Goal: Task Accomplishment & Management: Manage account settings

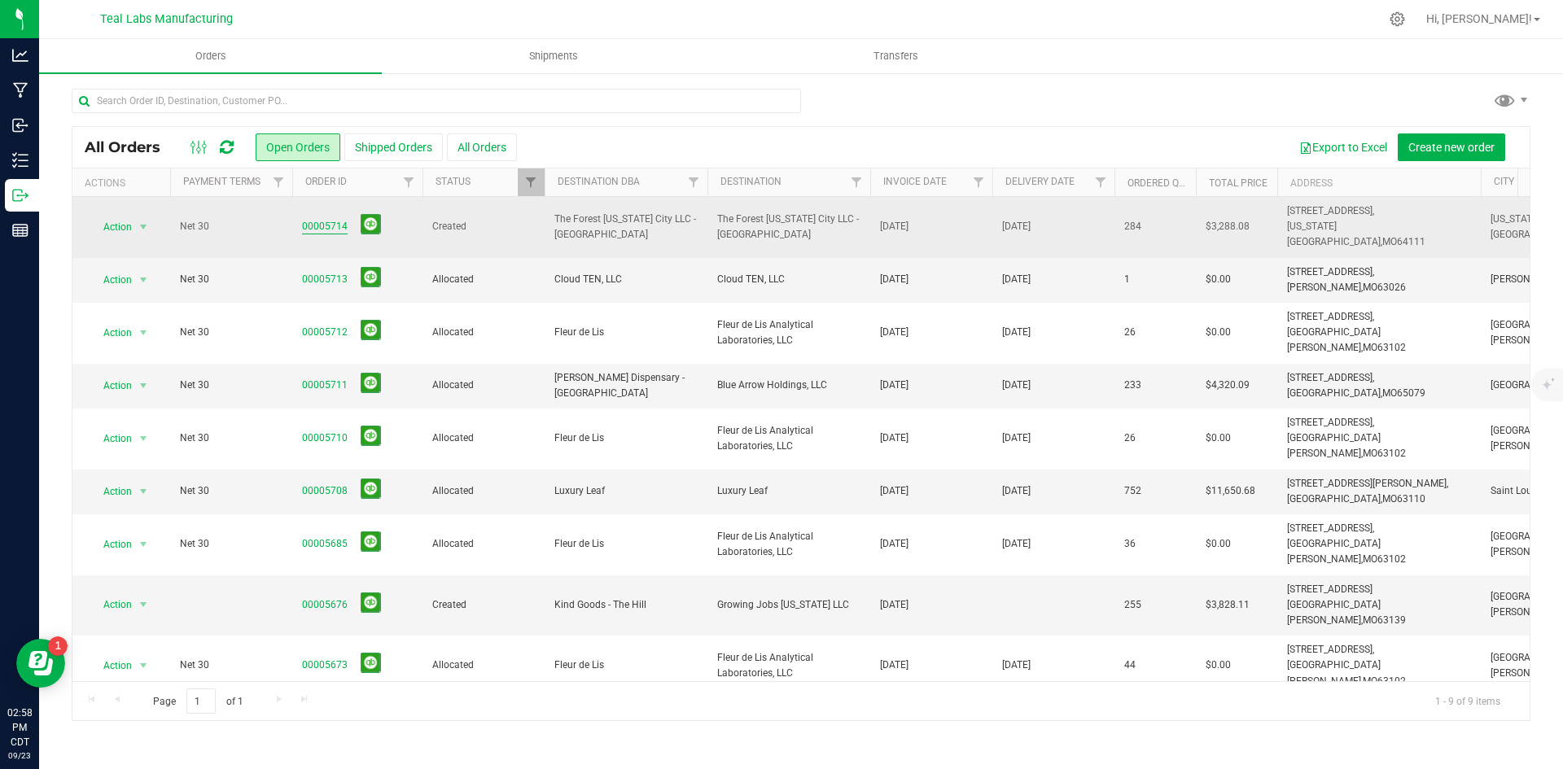
click at [333, 221] on link "00005714" at bounding box center [325, 226] width 46 height 15
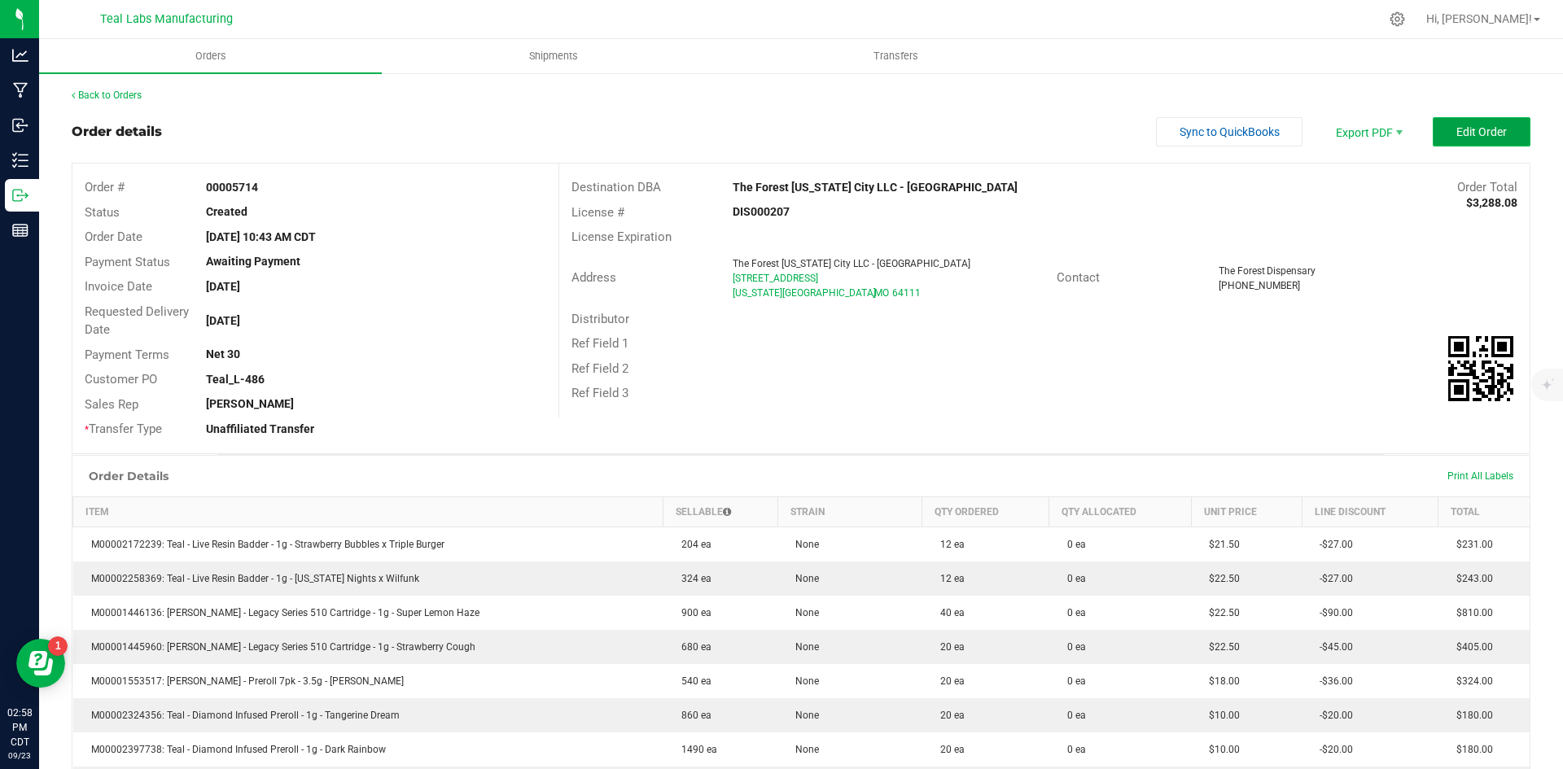
click at [1459, 131] on span "Edit Order" at bounding box center [1481, 131] width 50 height 13
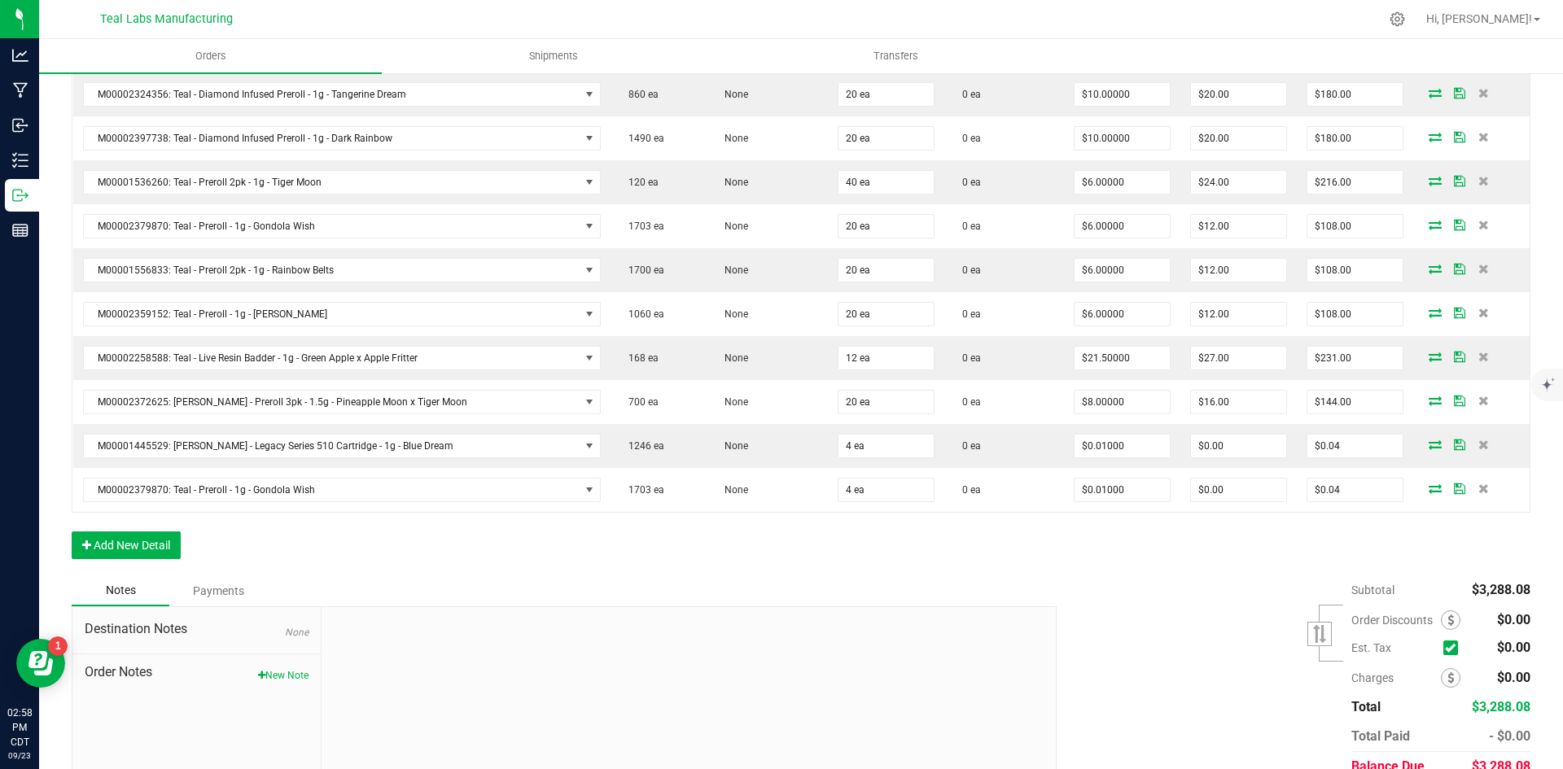
scroll to position [793, 0]
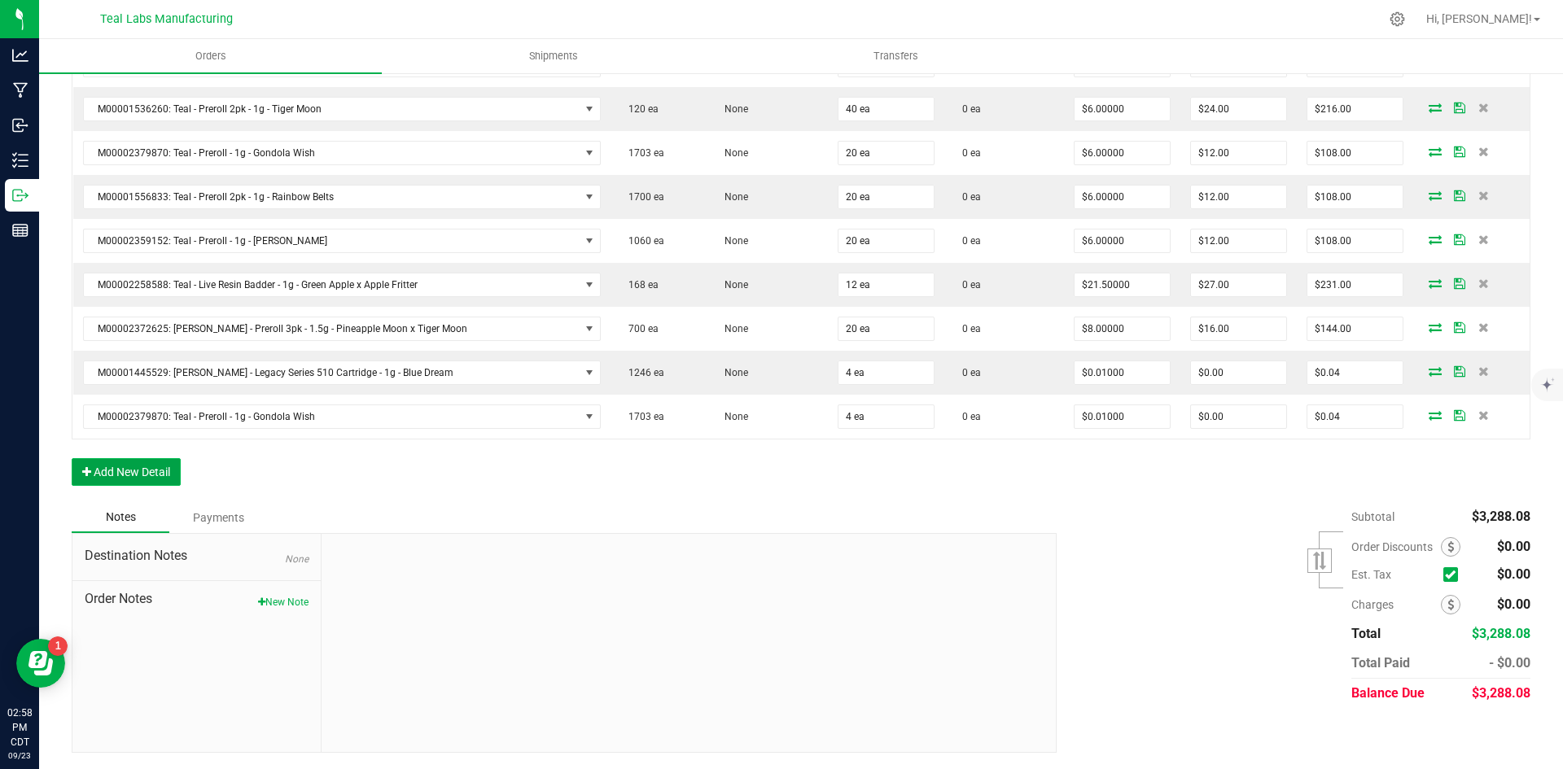
click at [152, 470] on button "Add New Detail" at bounding box center [126, 472] width 109 height 28
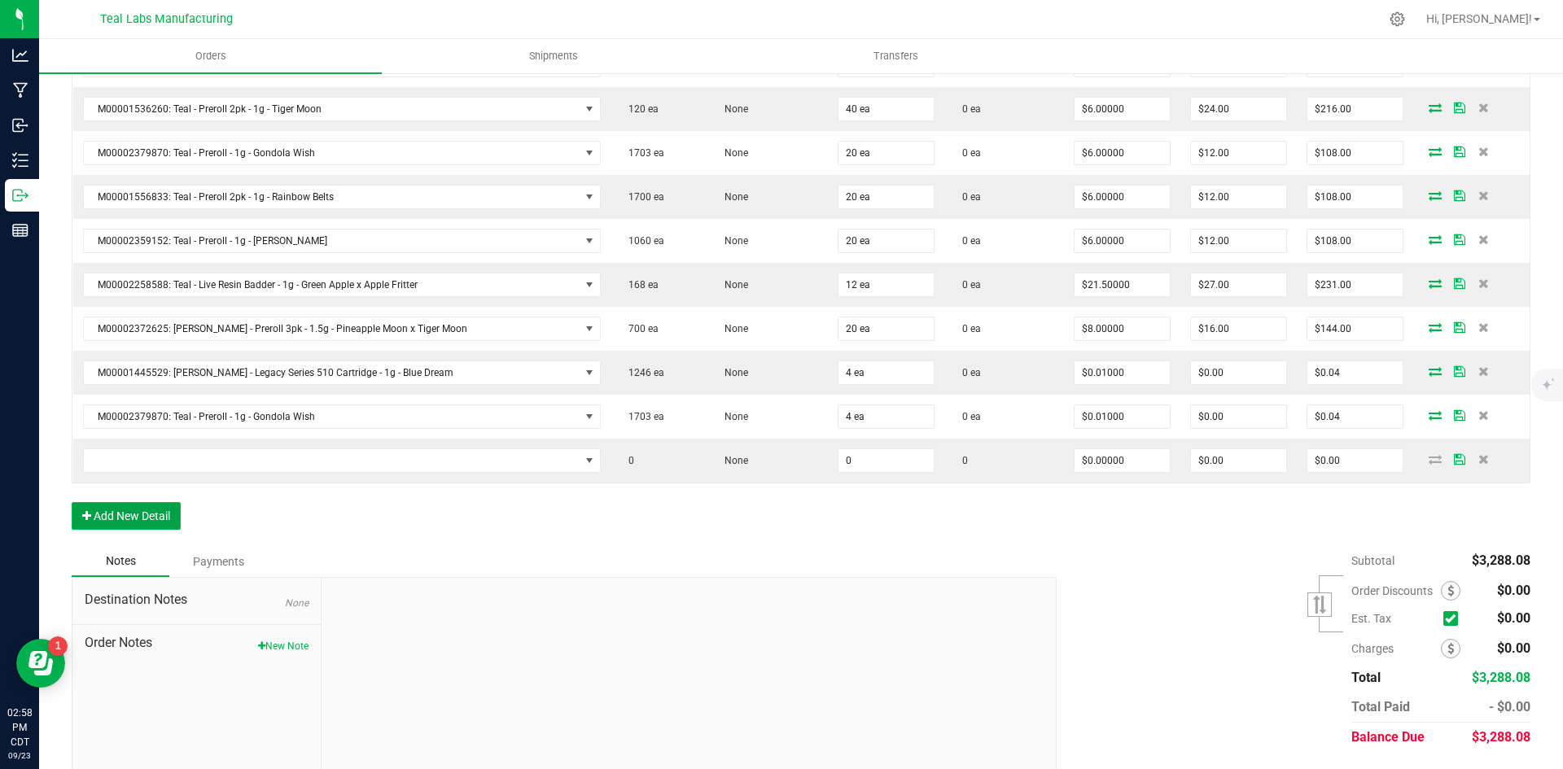
click at [147, 510] on button "Add New Detail" at bounding box center [126, 516] width 109 height 28
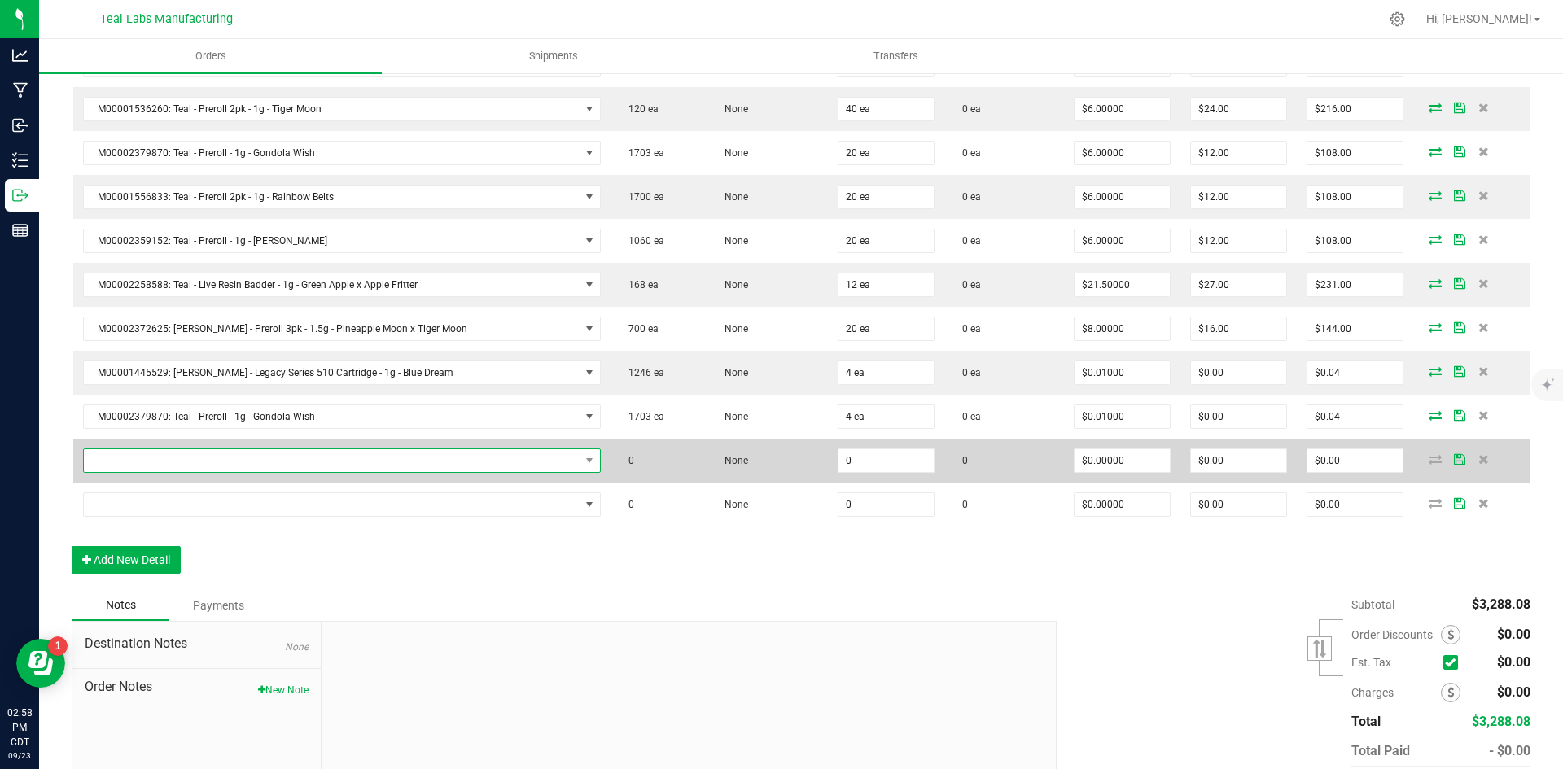
click at [140, 461] on span "NO DATA FOUND" at bounding box center [332, 460] width 496 height 23
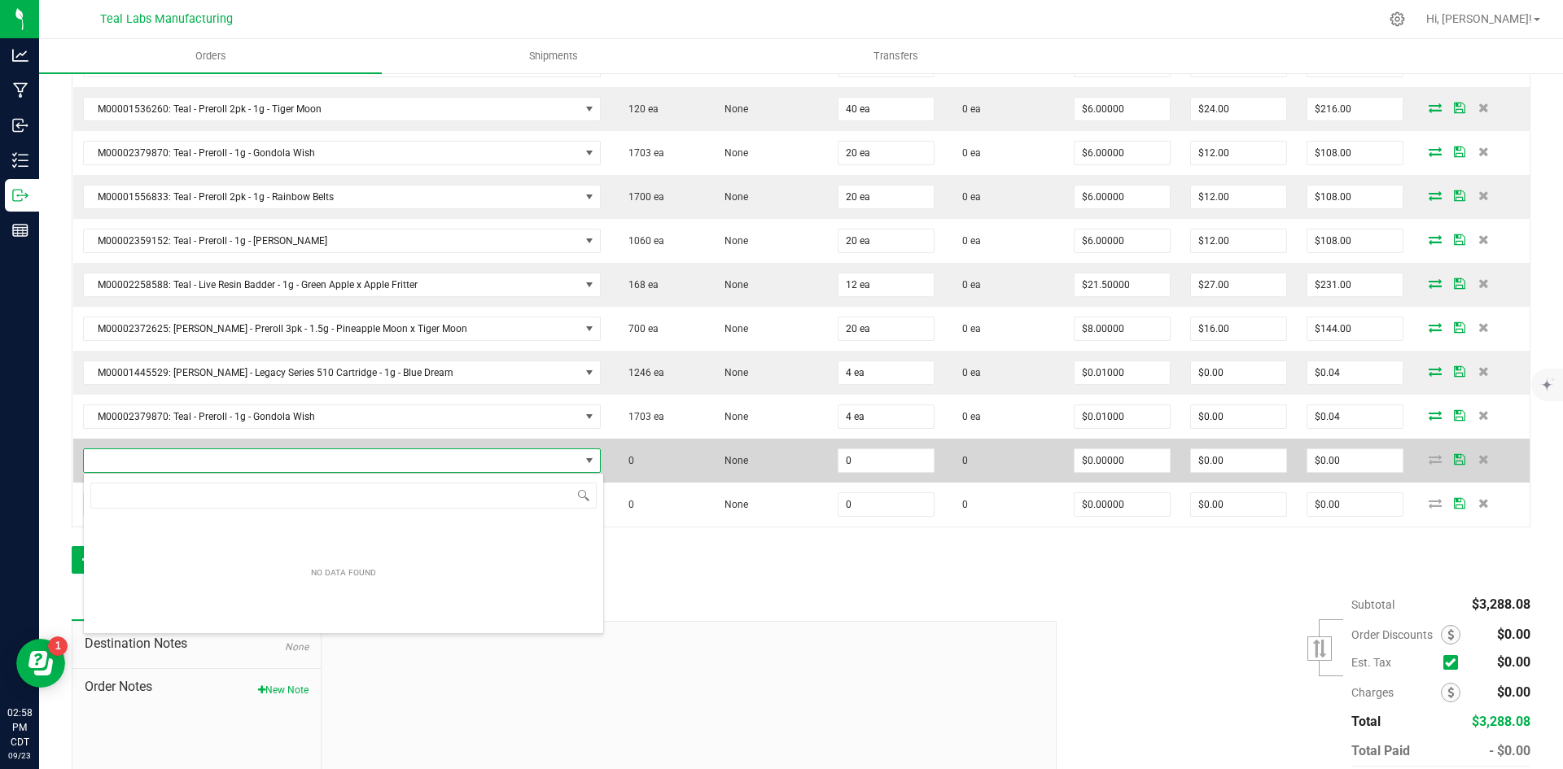
scroll to position [24, 480]
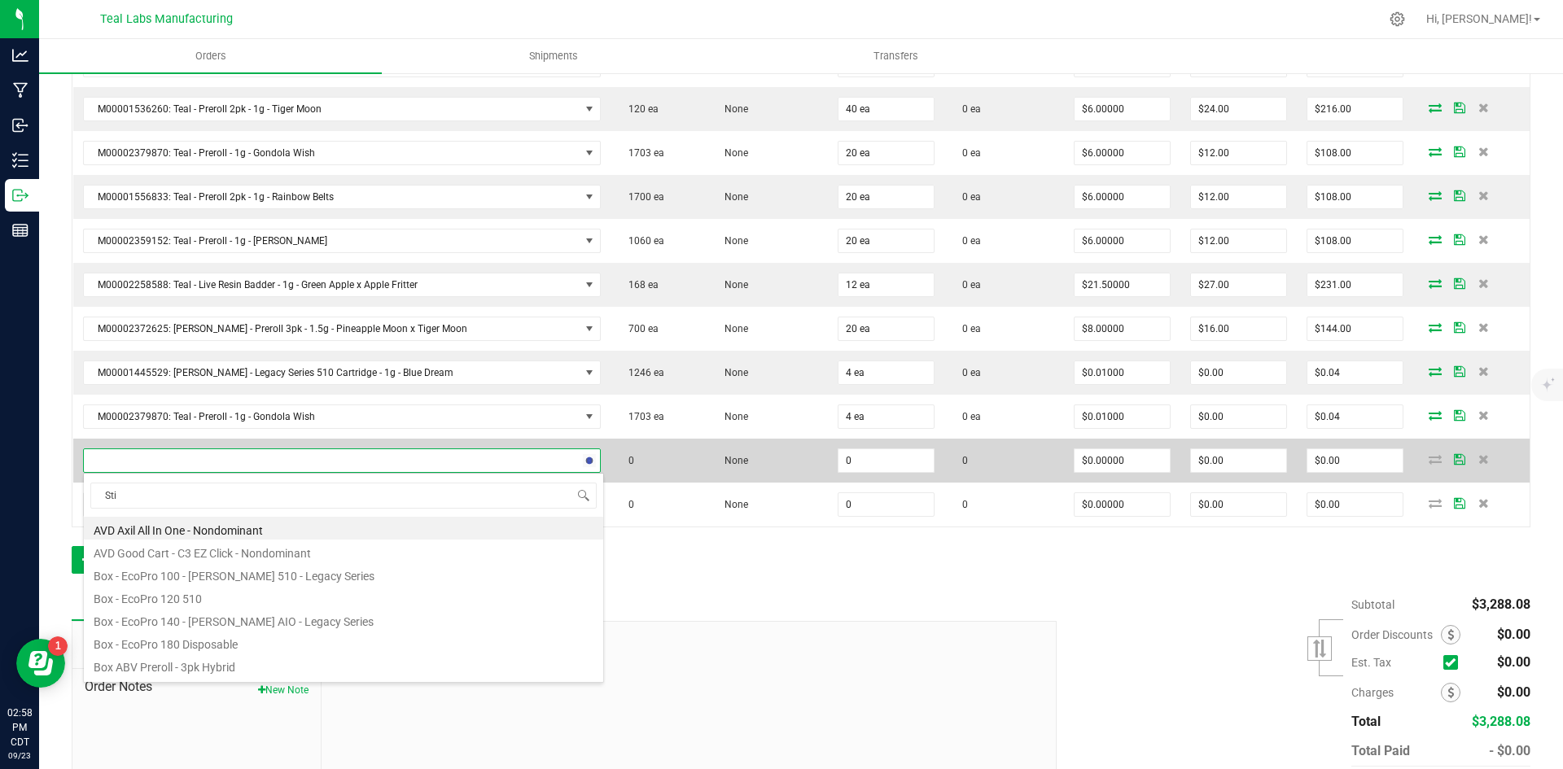
type input "Stir"
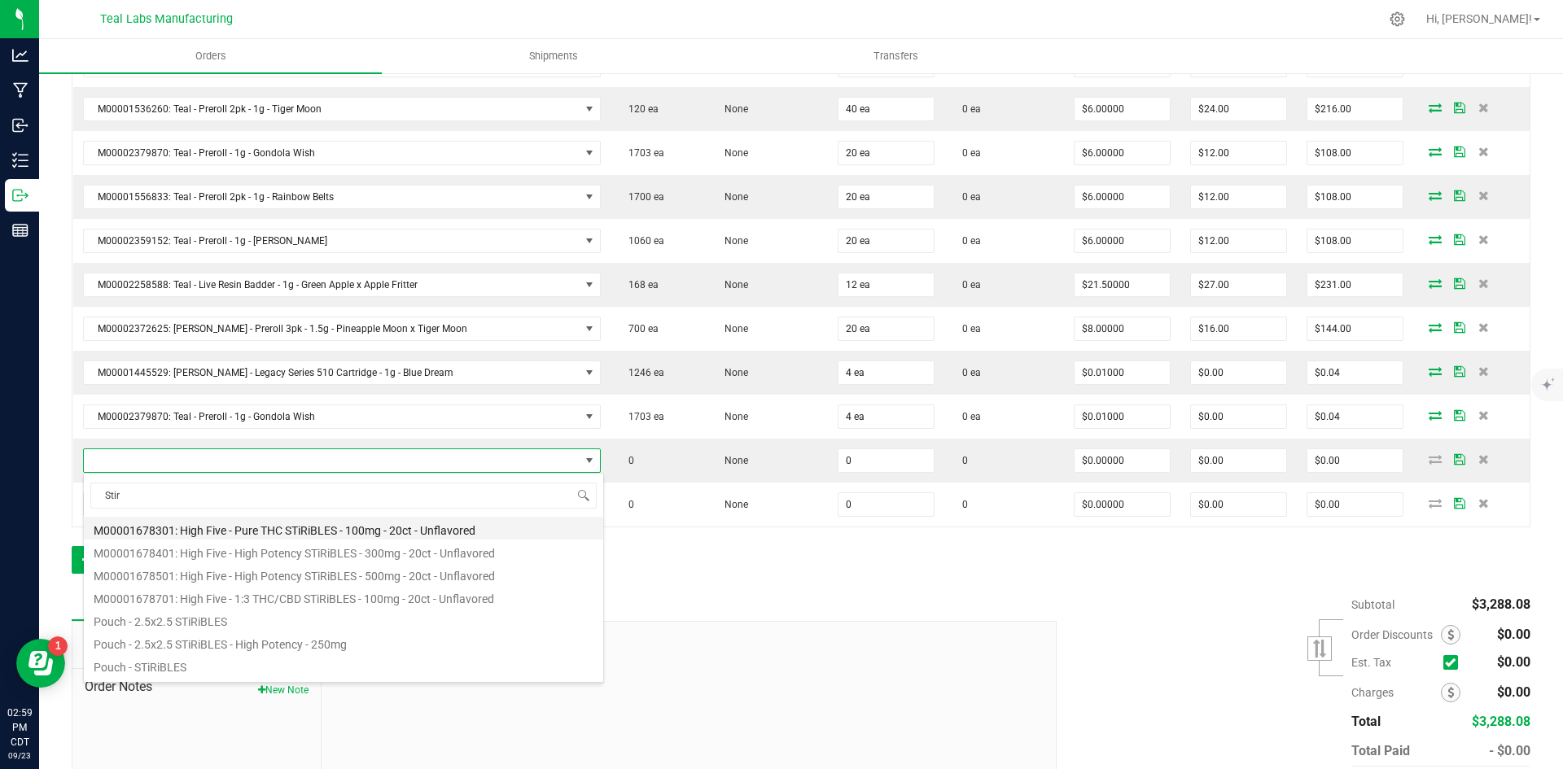
click at [376, 530] on li "M00001678301: High Five - Pure THC STiRiBLES - 100mg - 20ct - Unflavored" at bounding box center [343, 528] width 519 height 23
type input "0 ea"
type input "$9.00000"
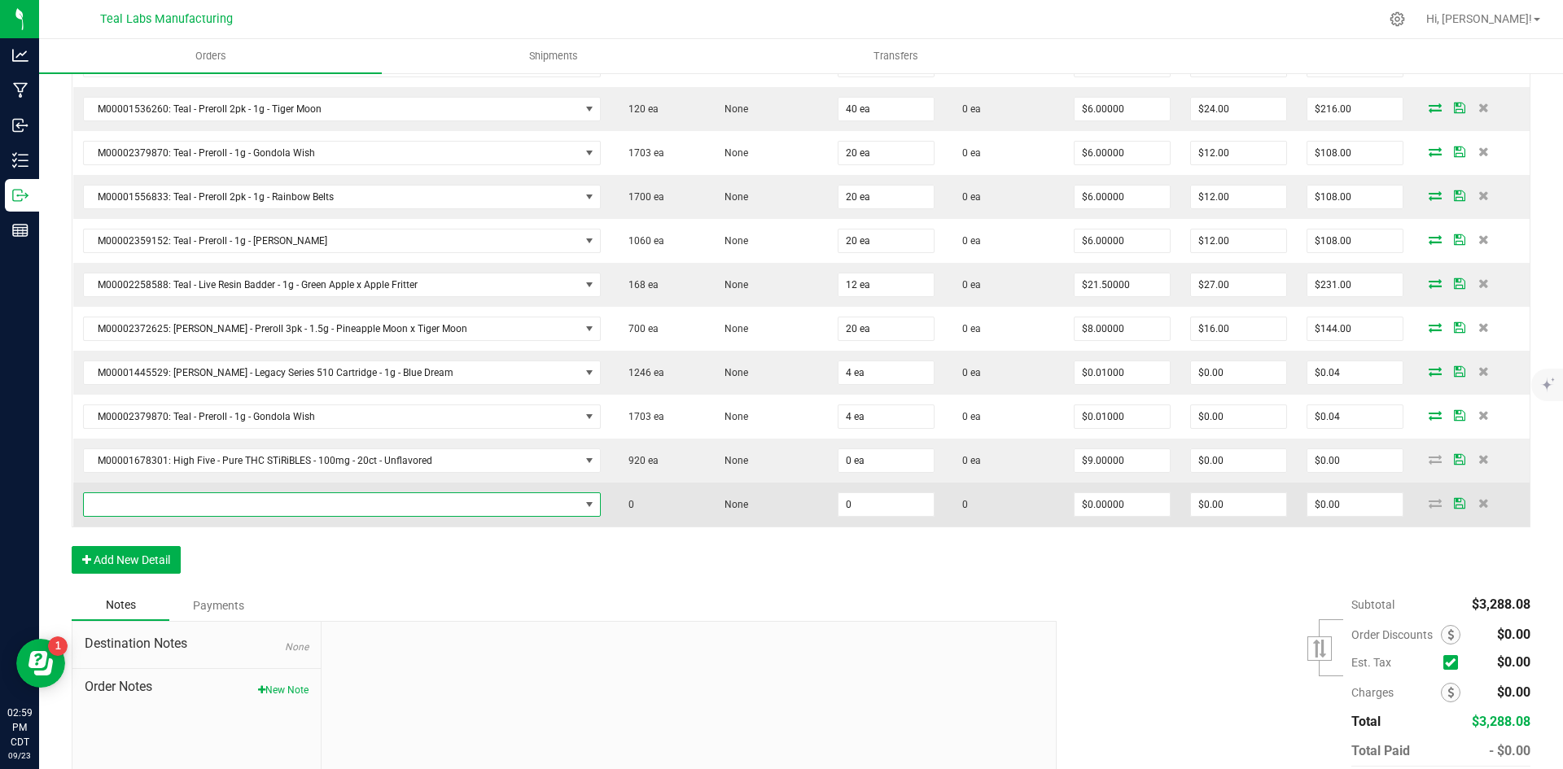
click at [291, 506] on span "NO DATA FOUND" at bounding box center [332, 504] width 496 height 23
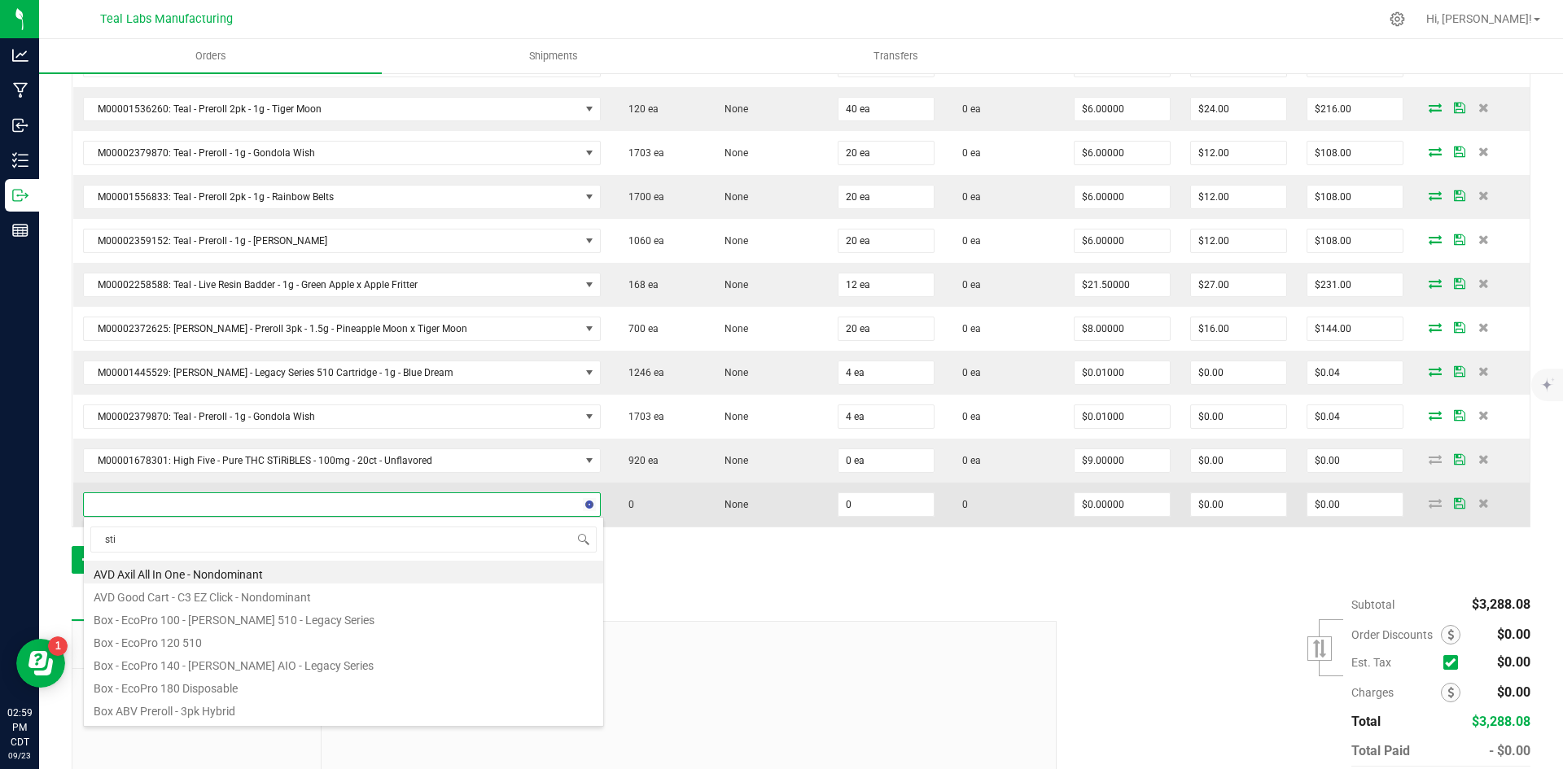
type input "stir"
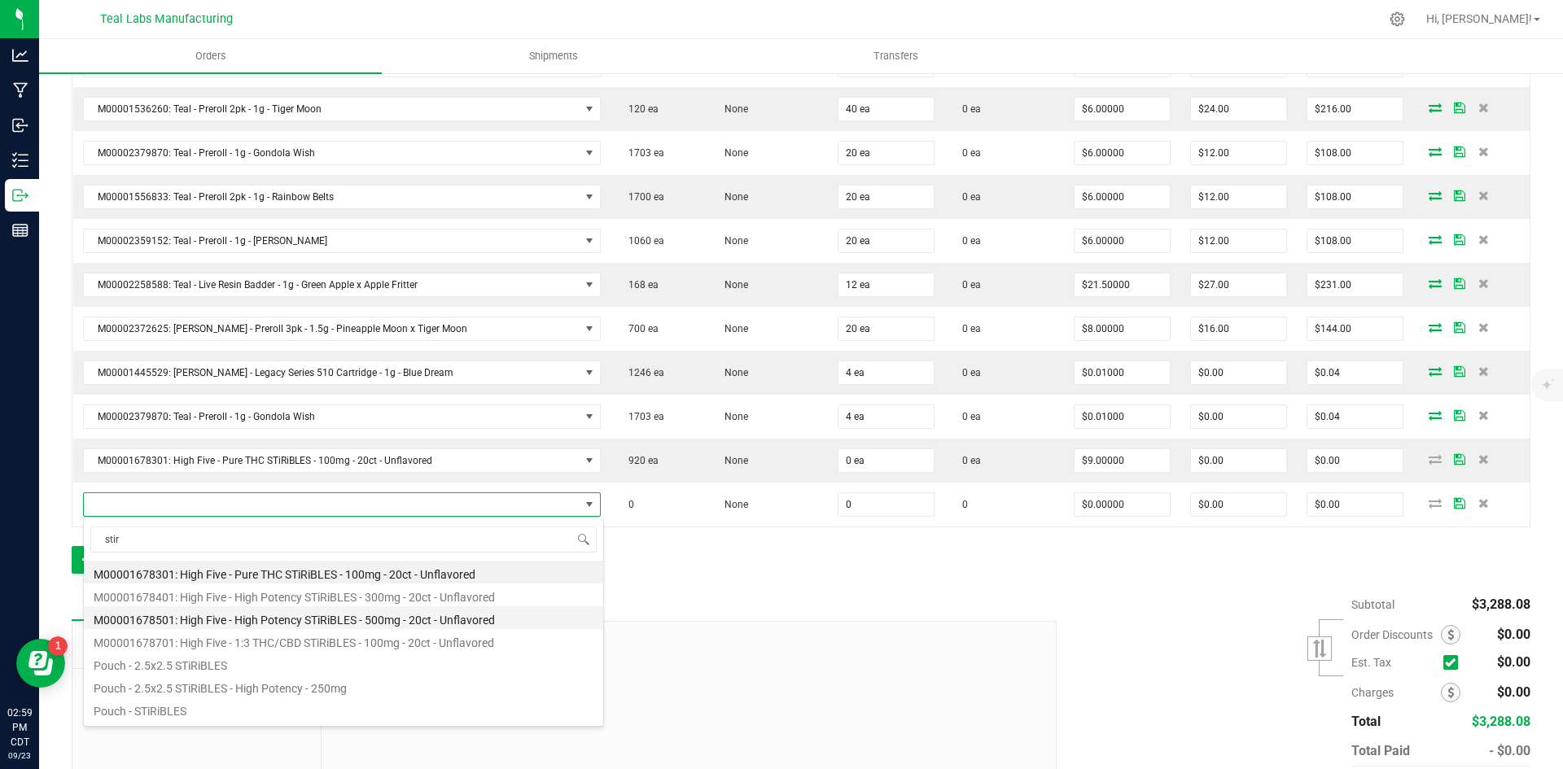
click at [409, 624] on li "M00001678501: High Five - High Potency STiRiBLES - 500mg - 20ct - Unflavored" at bounding box center [343, 617] width 519 height 23
type input "0 ea"
type input "$27.50000"
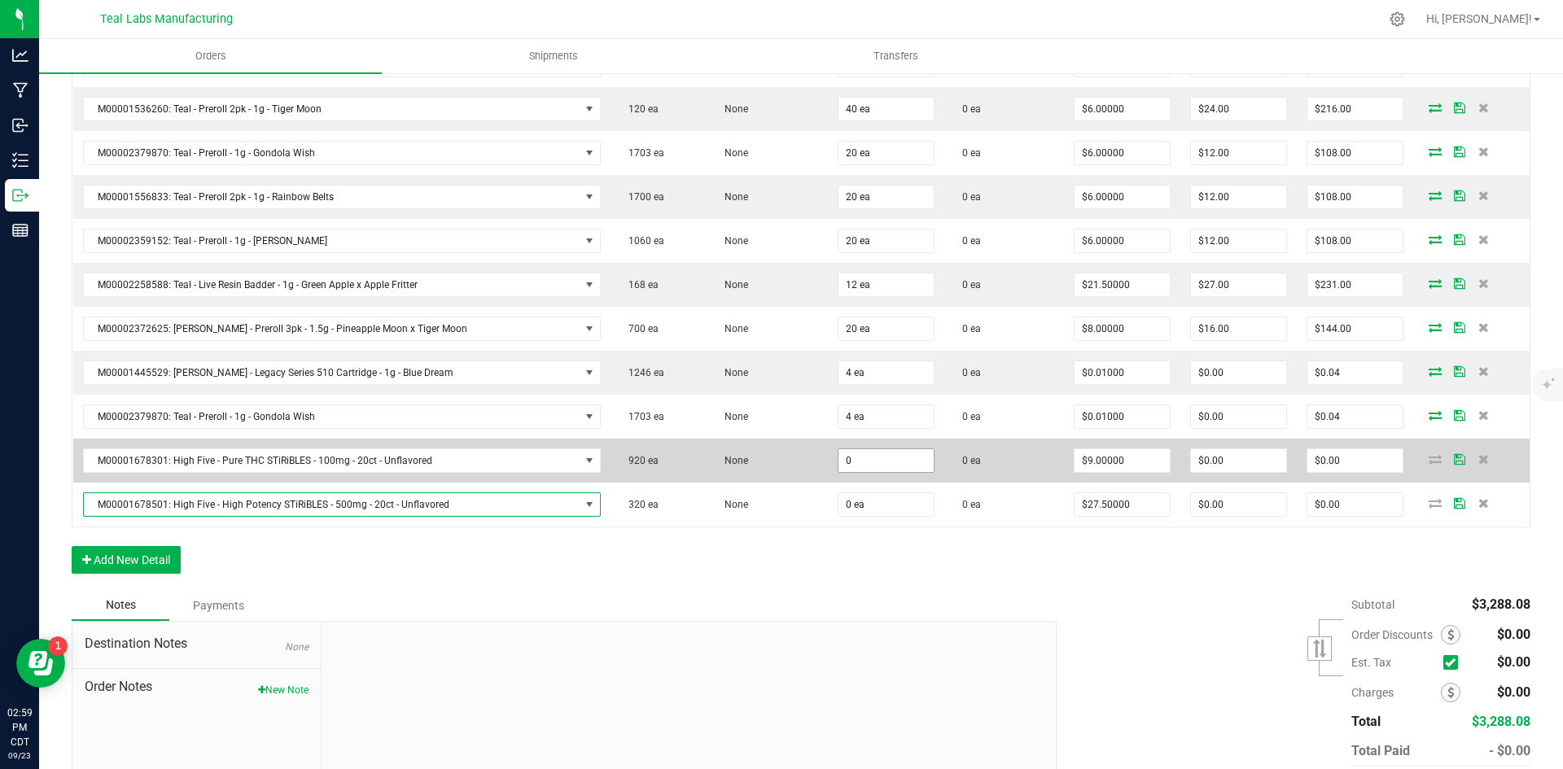
click at [862, 461] on input "0" at bounding box center [885, 460] width 95 height 23
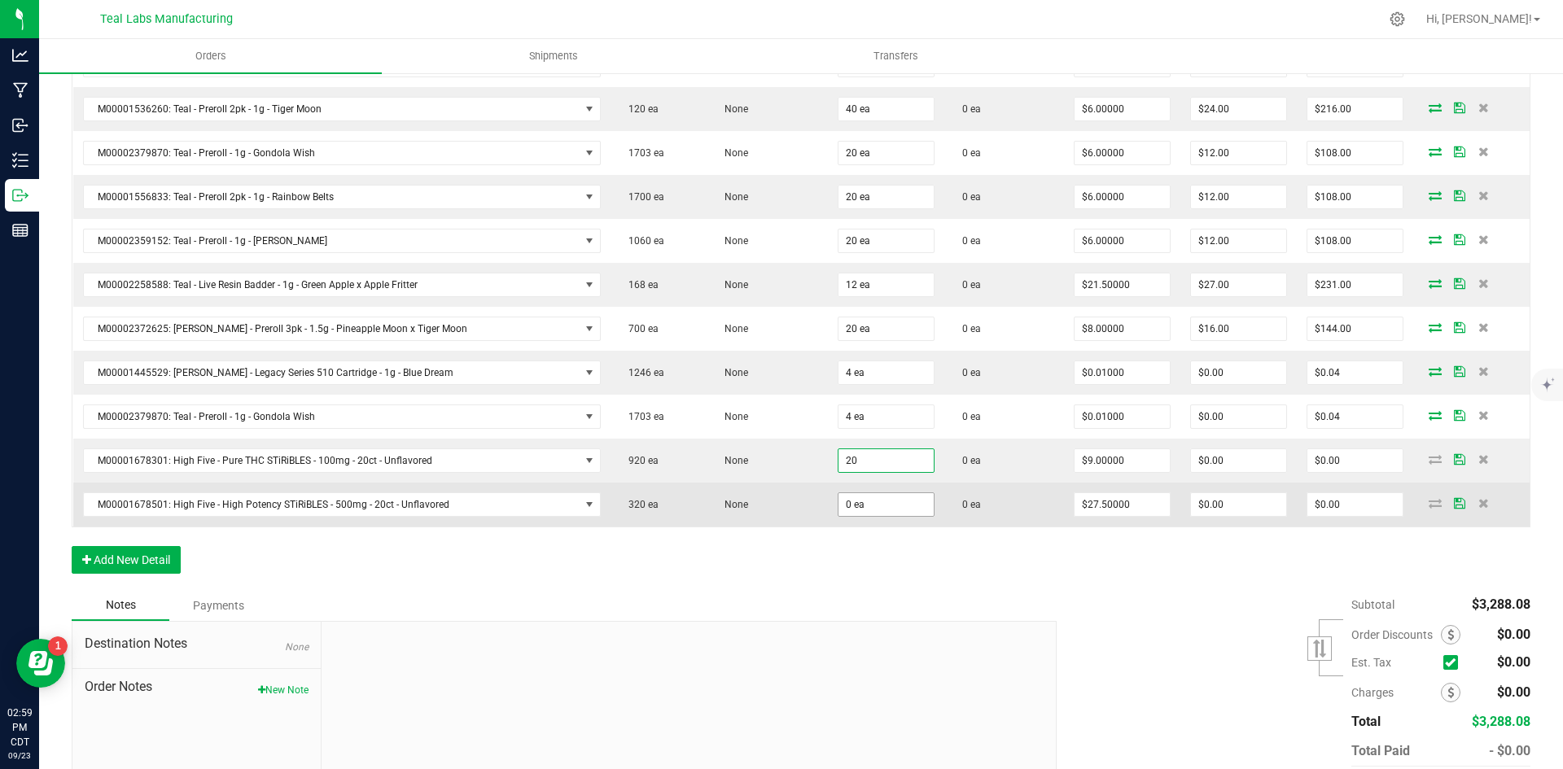
type input "20 ea"
type input "$180.00"
click at [864, 503] on input "0" at bounding box center [885, 504] width 95 height 23
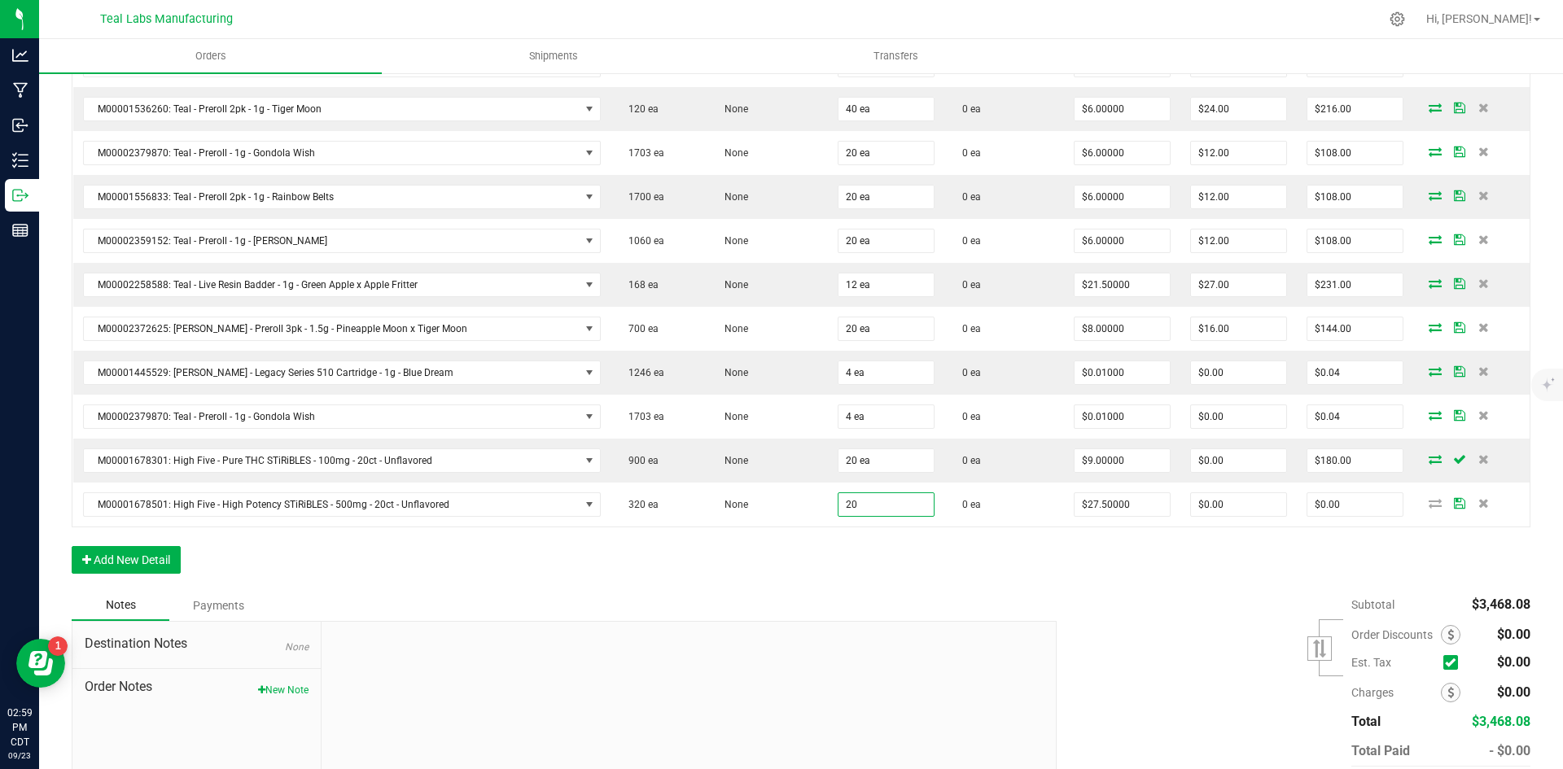
type input "20 ea"
type input "$550.00"
click at [1226, 580] on div "Order Details Print All Labels Item Sellable Strain Qty Ordered Qty Allocated U…" at bounding box center [801, 148] width 1459 height 883
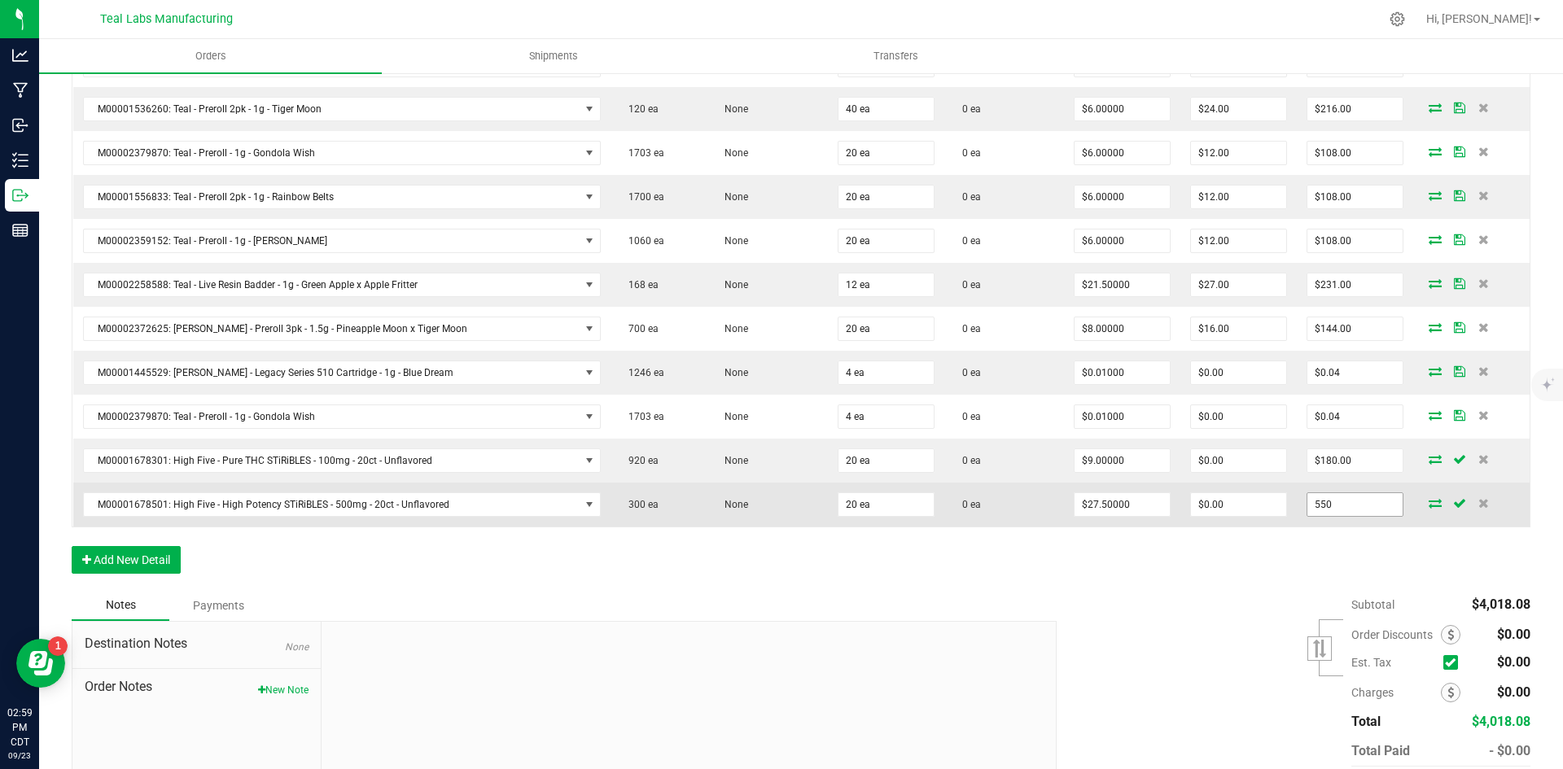
click at [1347, 505] on input "550" at bounding box center [1354, 504] width 95 height 23
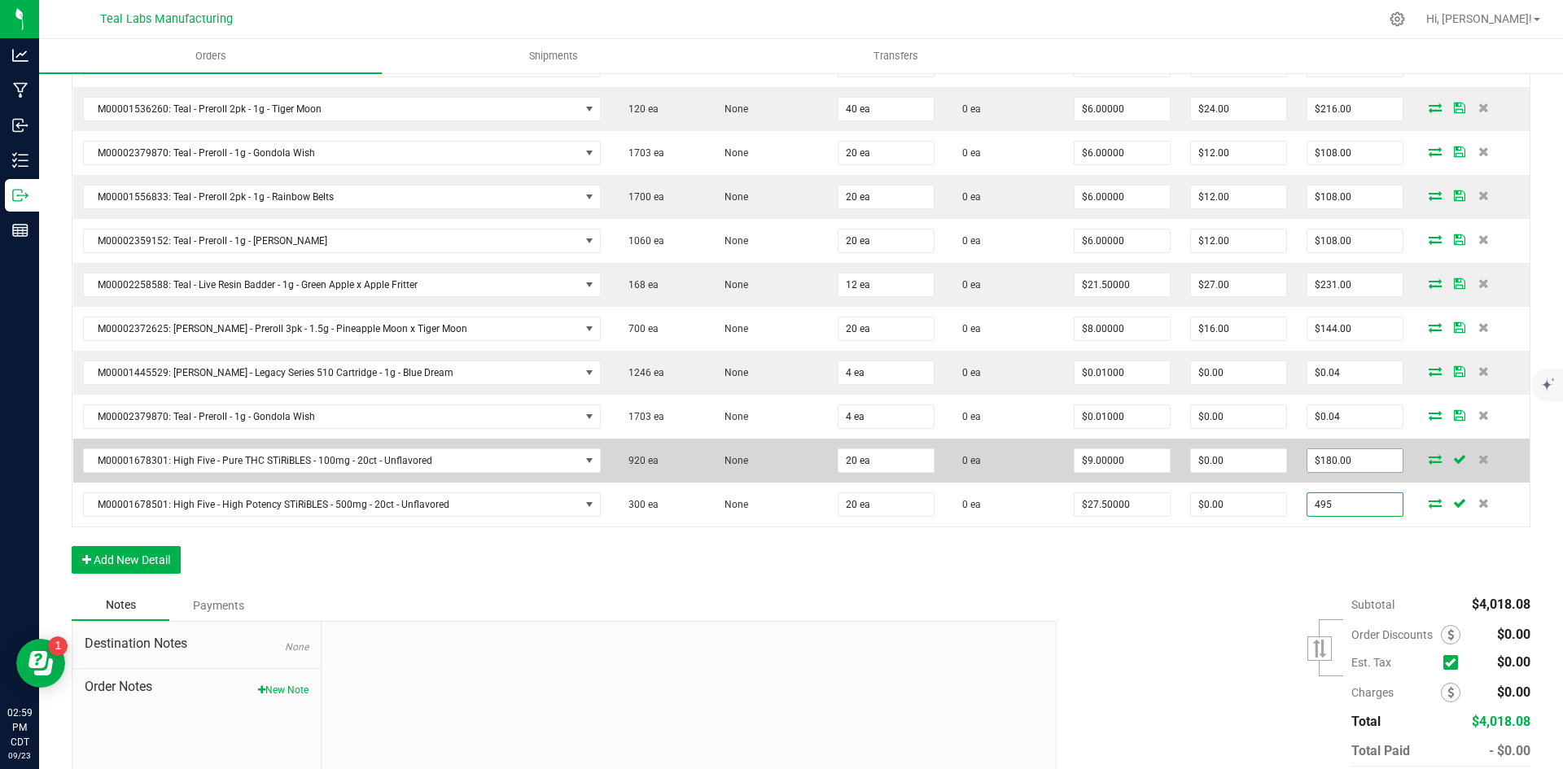
type input "495"
type input "180"
type input "$24.75000"
type input "$495.00"
click at [1354, 461] on input "180" at bounding box center [1354, 460] width 95 height 23
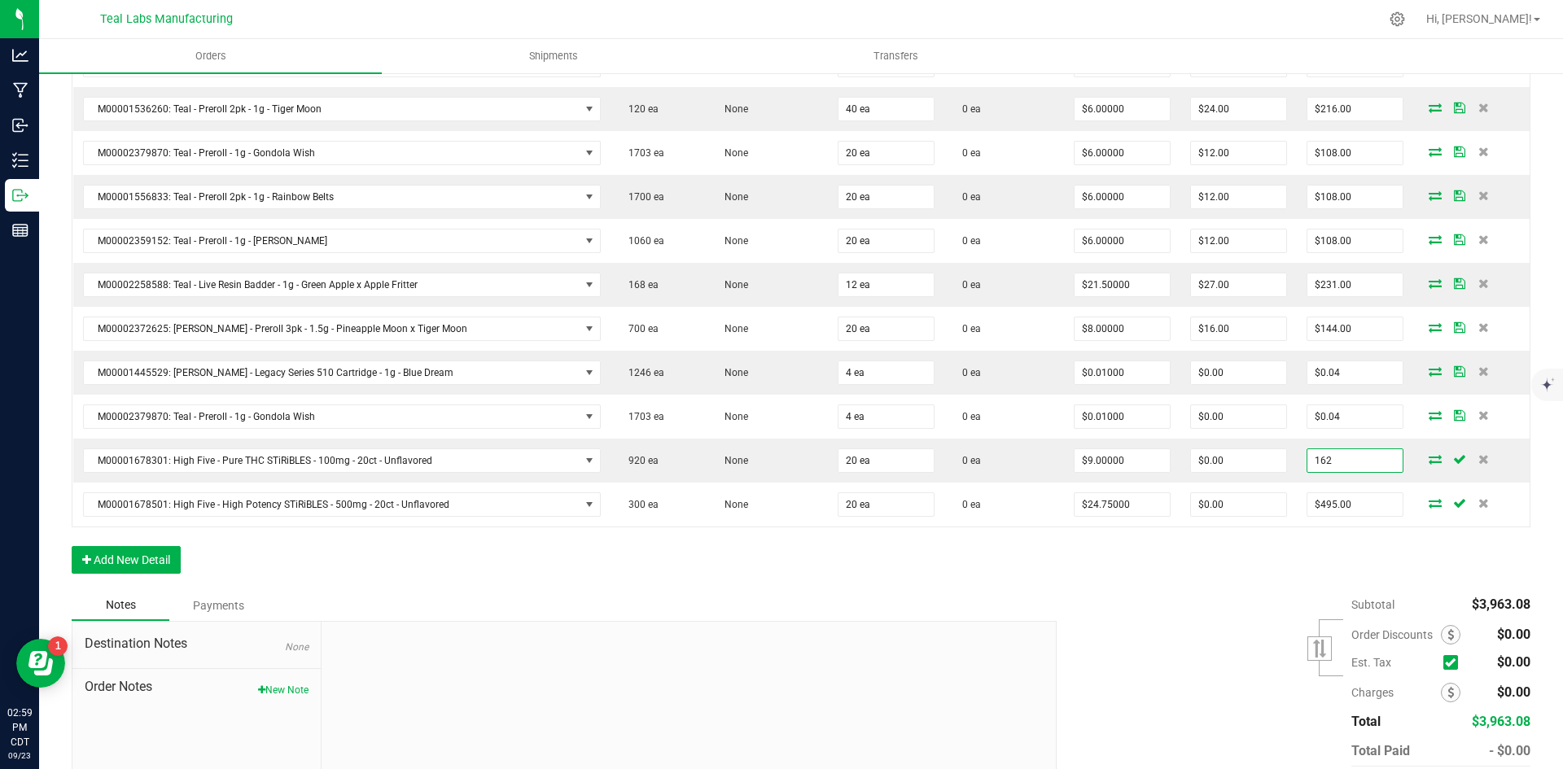
type input "162"
type input "$8.10000"
type input "$162.00"
click at [1241, 578] on div "Order Details Print All Labels Item Sellable Strain Qty Ordered Qty Allocated U…" at bounding box center [801, 148] width 1459 height 883
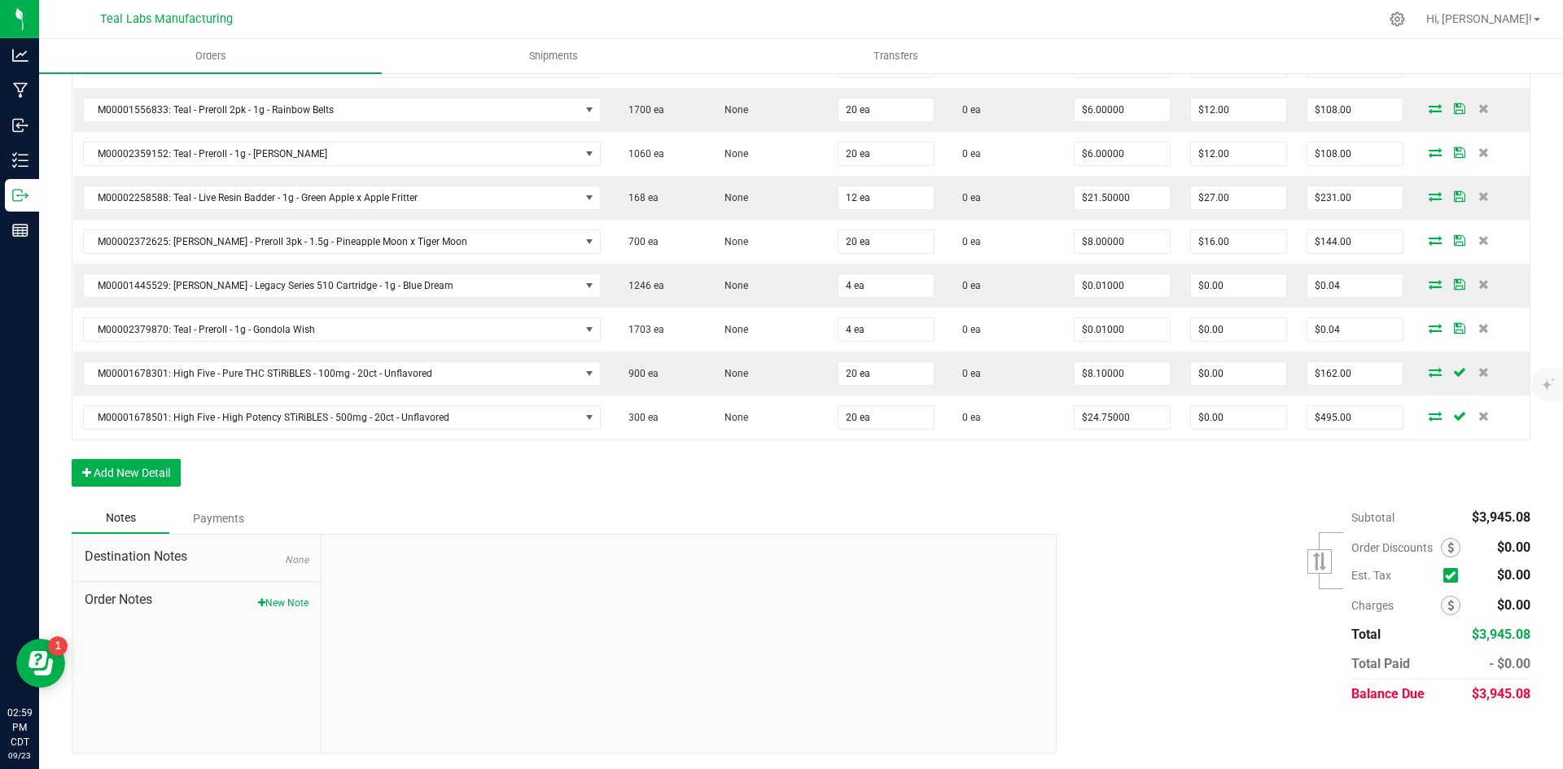
scroll to position [881, 0]
click at [1243, 628] on div "Subtotal $3,945.08 Est. Tax" at bounding box center [1287, 605] width 486 height 206
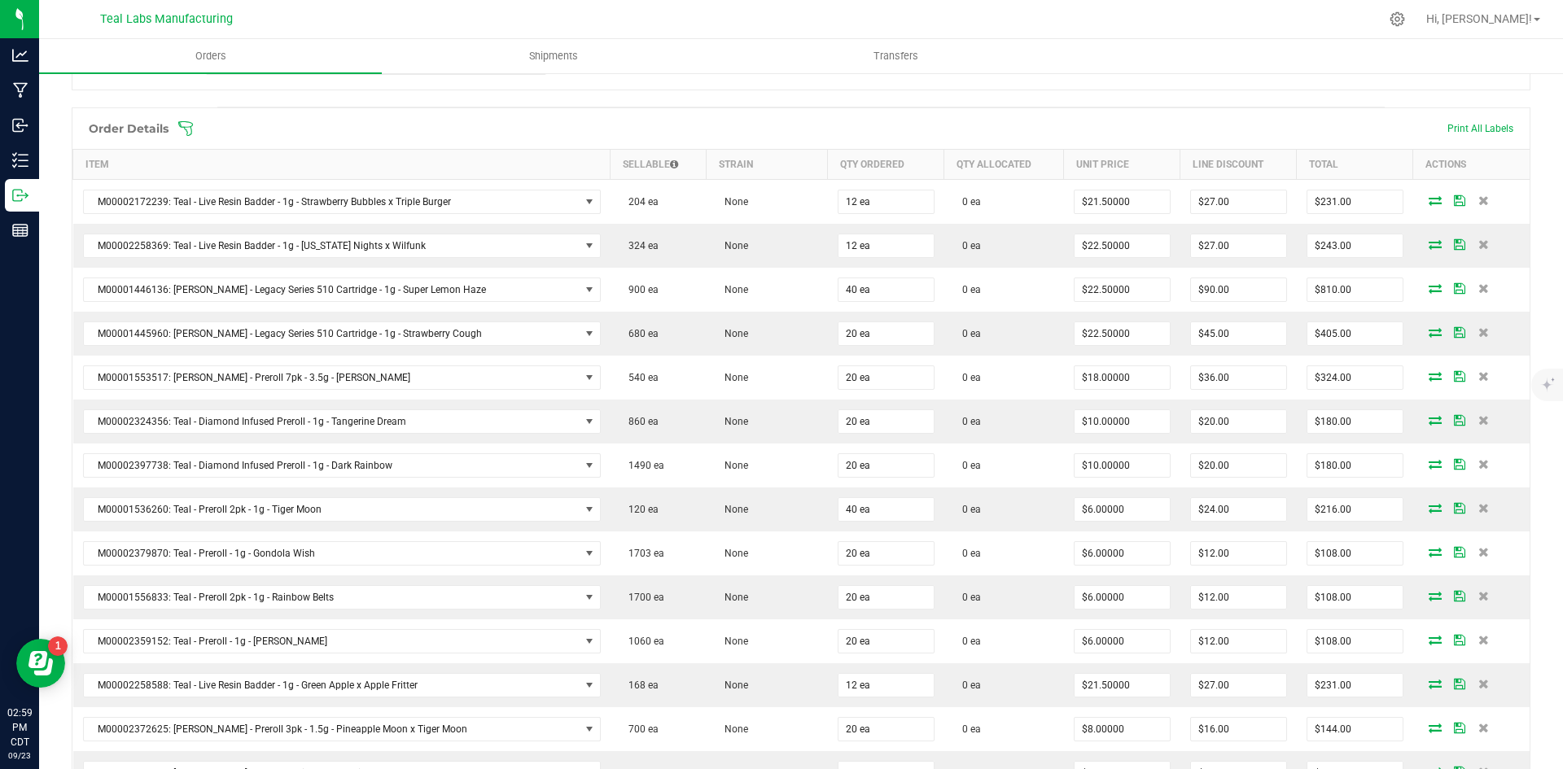
scroll to position [0, 0]
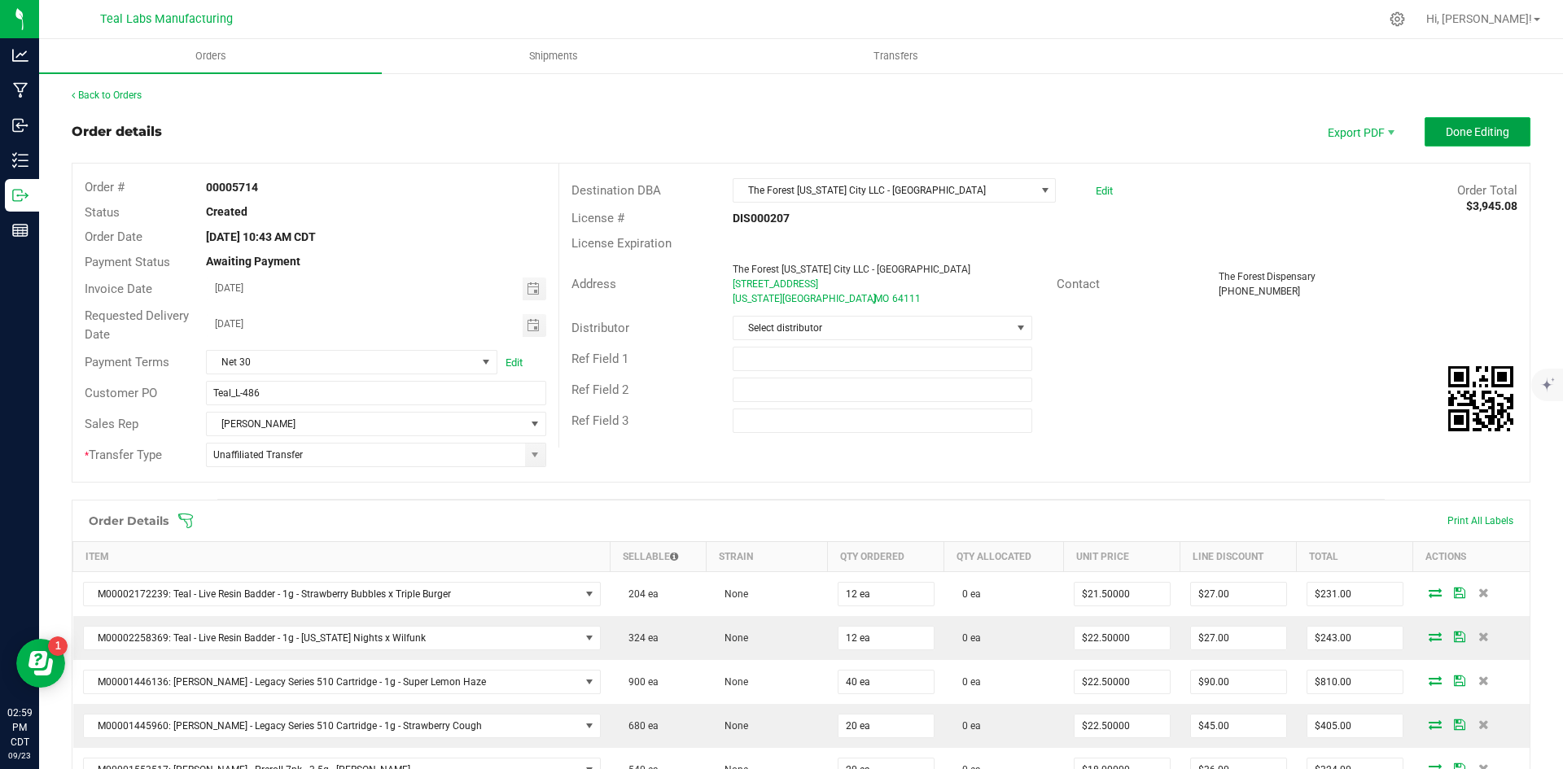
click at [1454, 128] on span "Done Editing" at bounding box center [1477, 131] width 63 height 13
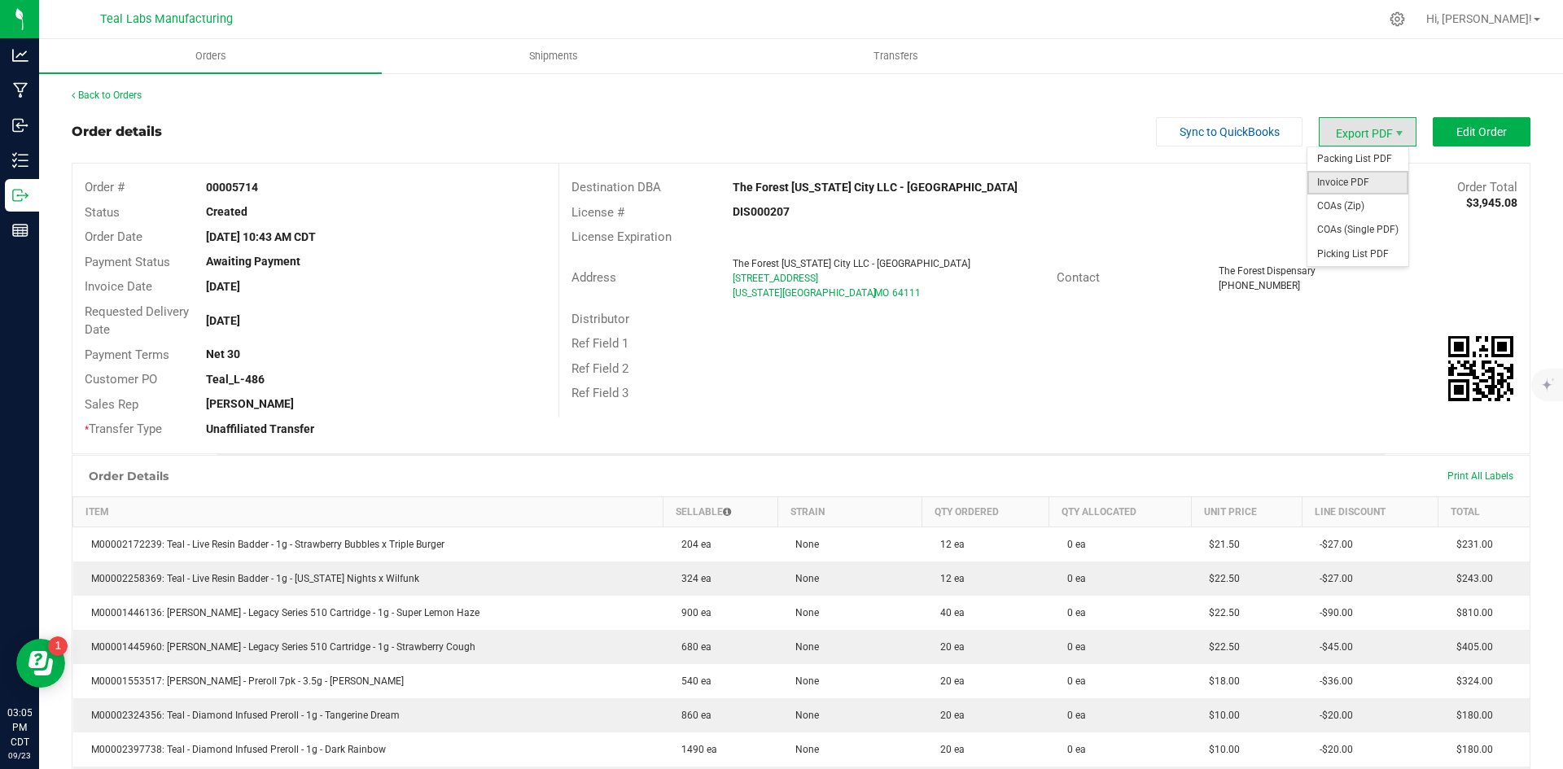
click at [1367, 177] on span "Invoice PDF" at bounding box center [1357, 183] width 101 height 24
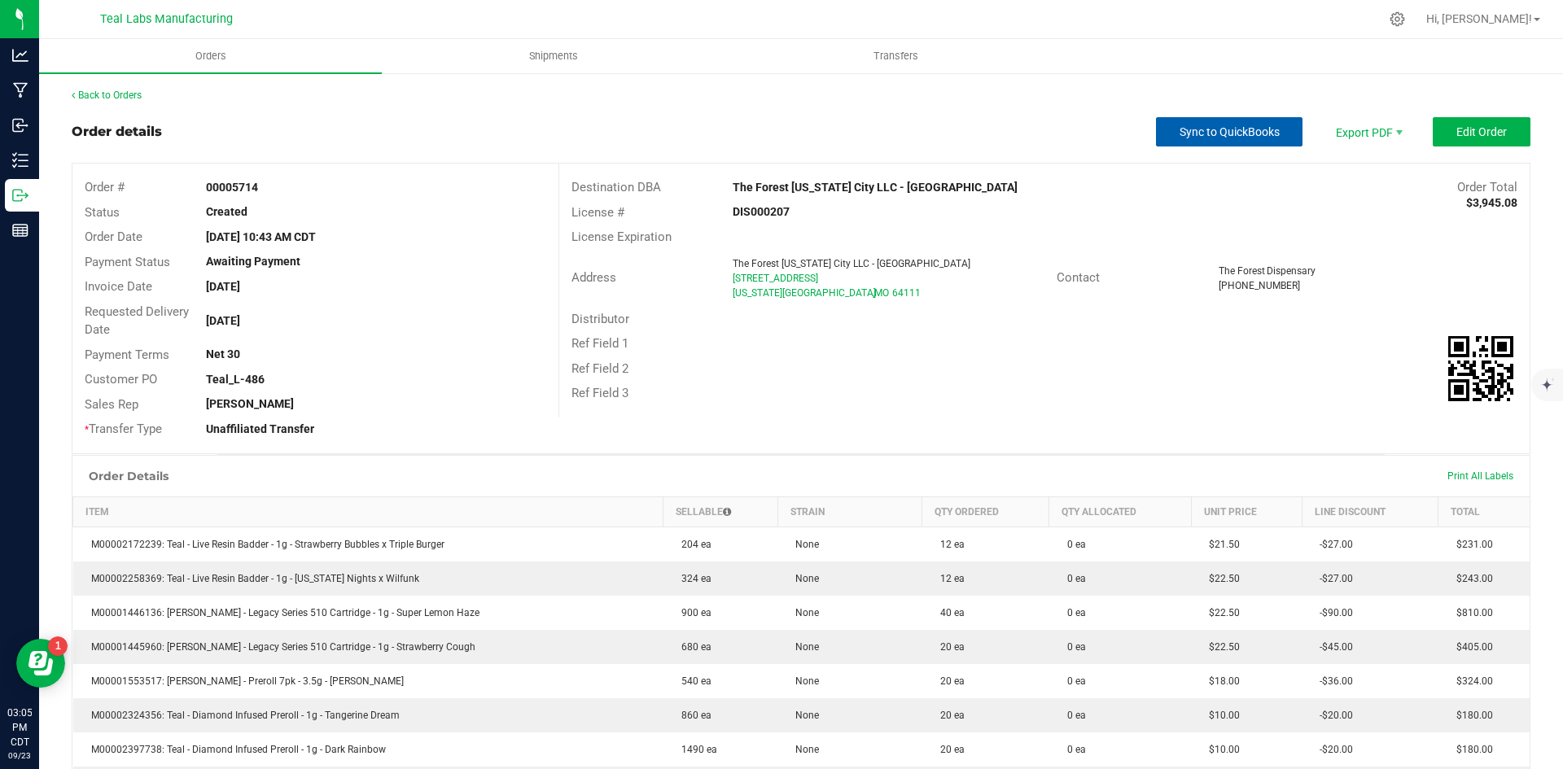
click at [1165, 129] on button "Sync to QuickBooks" at bounding box center [1229, 131] width 147 height 29
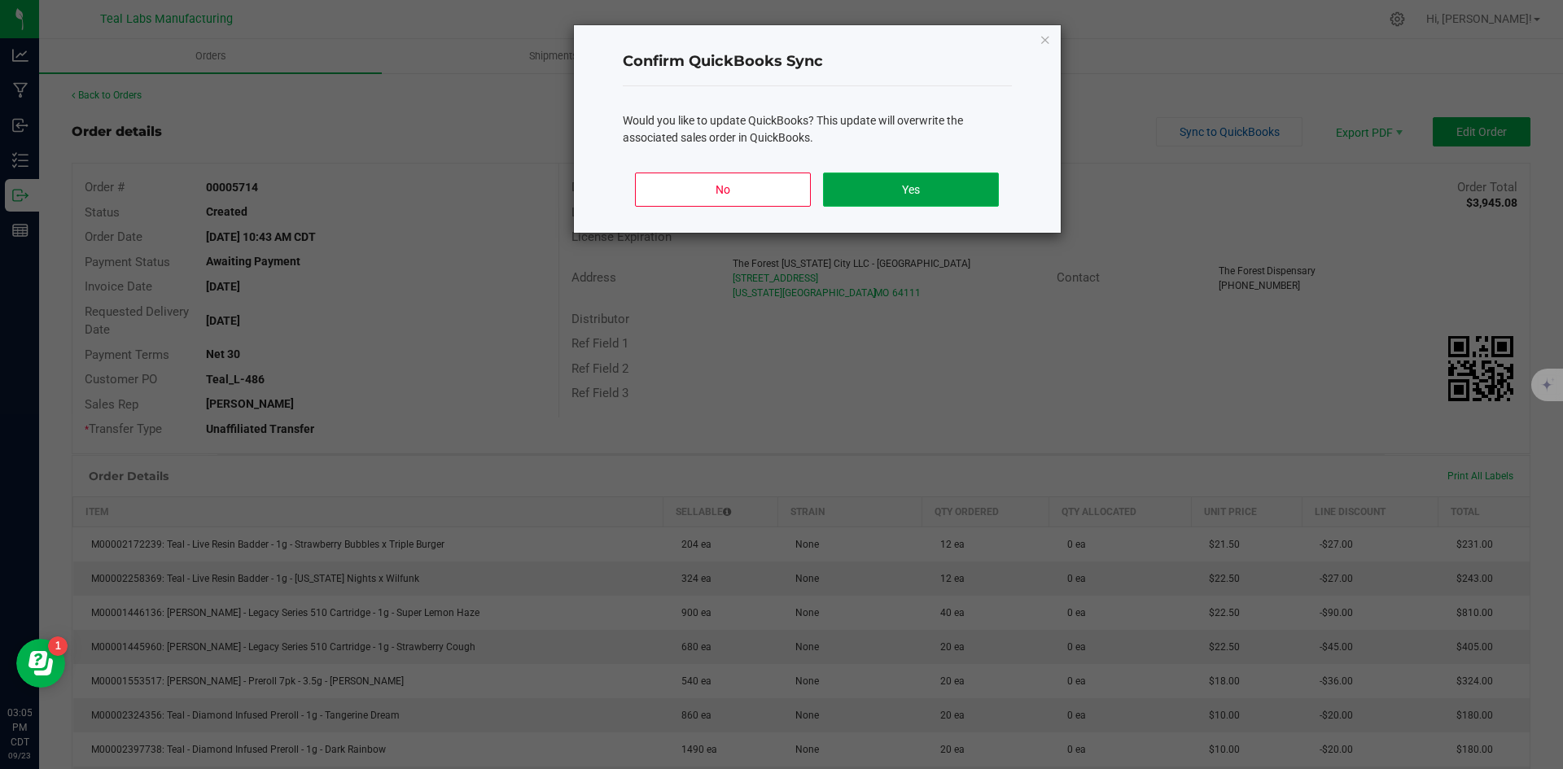
click at [931, 180] on button "Yes" at bounding box center [910, 190] width 175 height 34
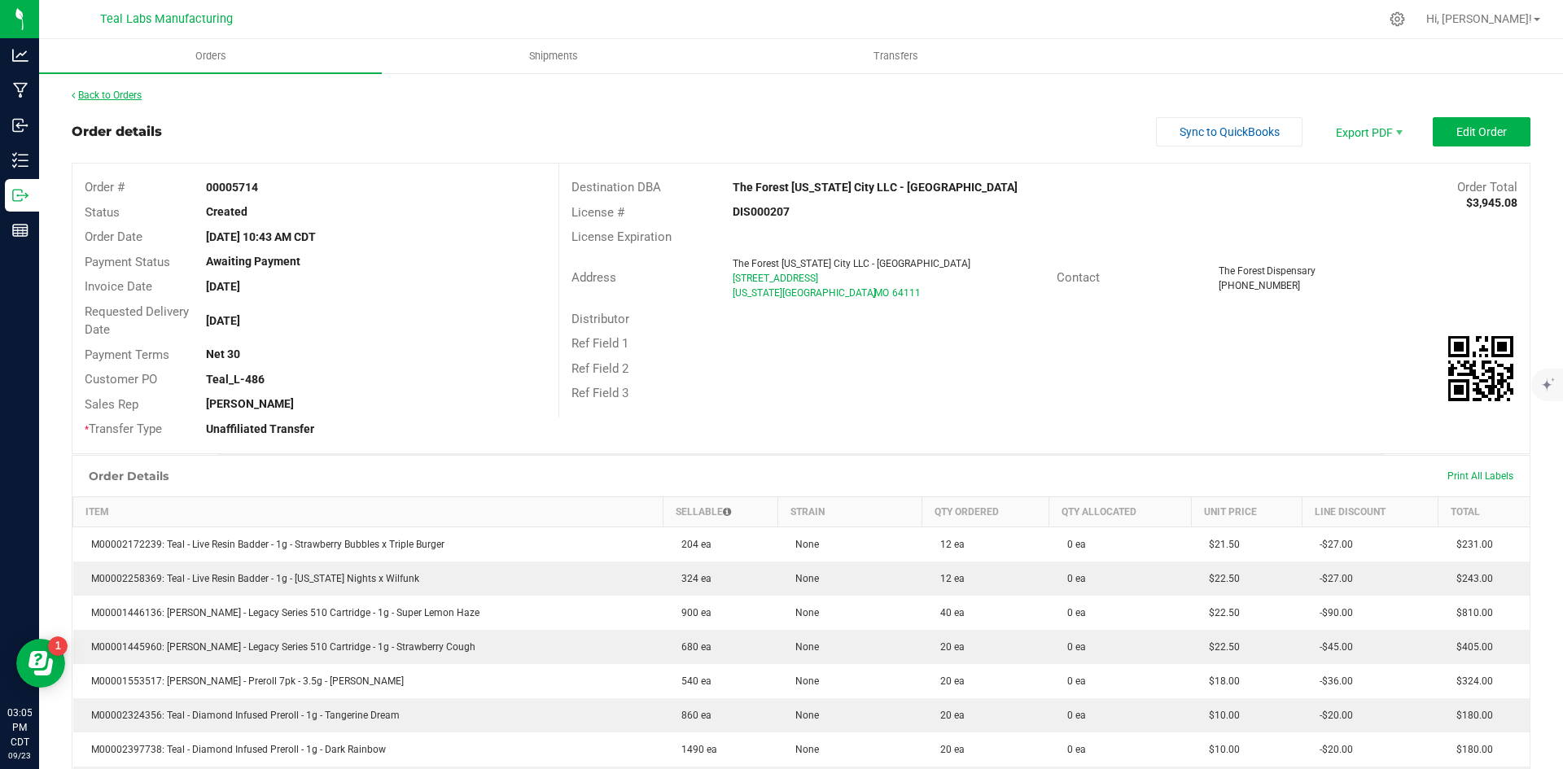
click at [108, 93] on link "Back to Orders" at bounding box center [107, 95] width 70 height 11
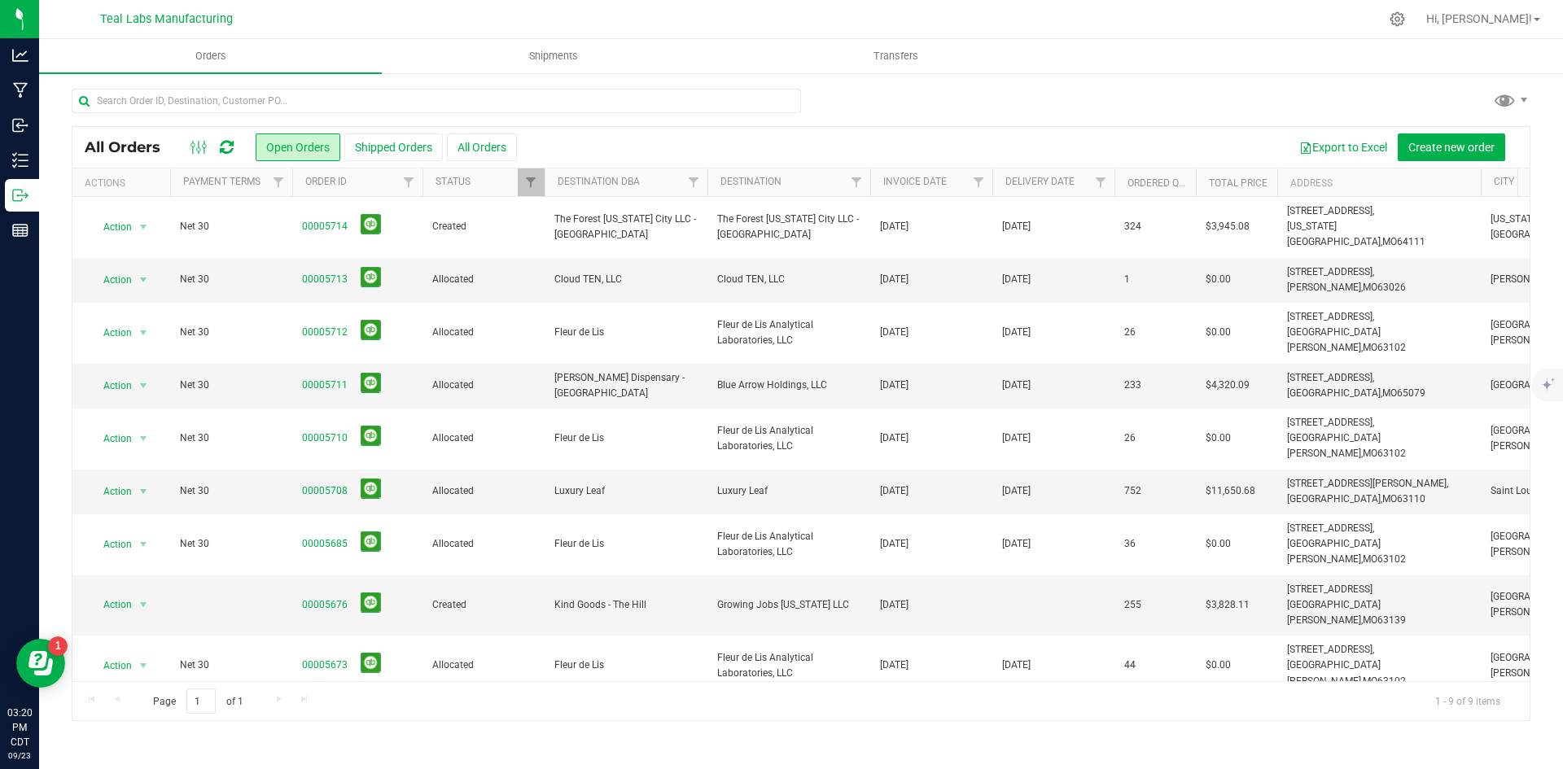
click at [899, 120] on div at bounding box center [801, 107] width 1459 height 37
